Goal: Contribute content: Add original content to the website for others to see

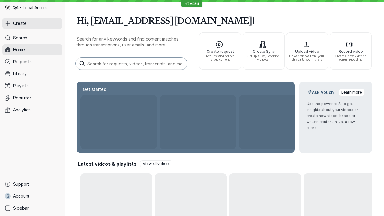
click at [32, 23] on button "Create" at bounding box center [32, 23] width 60 height 11
